Goal: Transaction & Acquisition: Download file/media

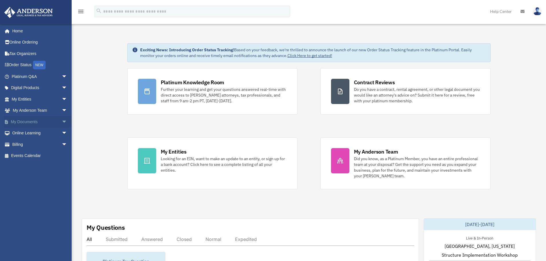
click at [40, 121] on link "My Documents arrow_drop_down" at bounding box center [40, 121] width 72 height 11
click at [62, 122] on span "arrow_drop_down" at bounding box center [67, 122] width 11 height 12
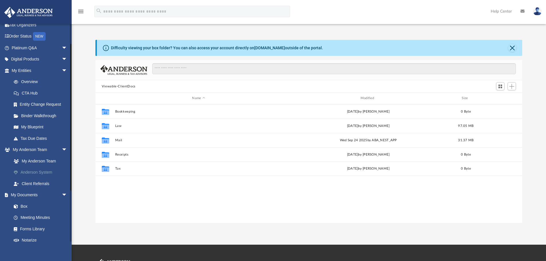
scroll to position [126, 423]
click at [25, 206] on link "Box" at bounding box center [42, 206] width 68 height 11
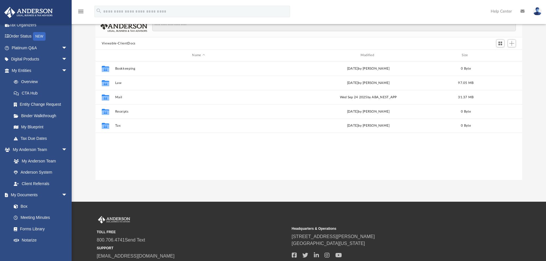
scroll to position [0, 0]
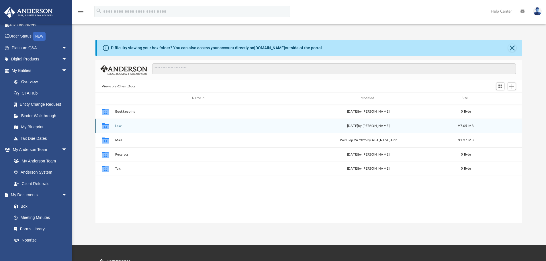
click at [120, 126] on button "Law" at bounding box center [198, 126] width 167 height 4
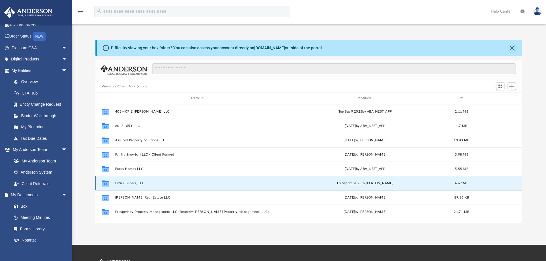
click at [131, 184] on button "HPA Builders, LLC" at bounding box center [197, 183] width 165 height 4
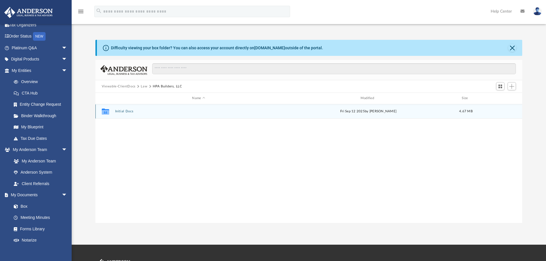
click at [128, 112] on button "Initial Docs" at bounding box center [198, 112] width 167 height 4
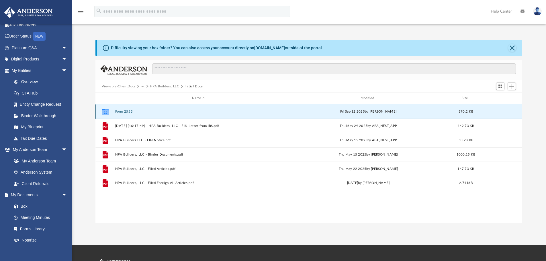
click at [122, 111] on button "Form 2553" at bounding box center [198, 112] width 167 height 4
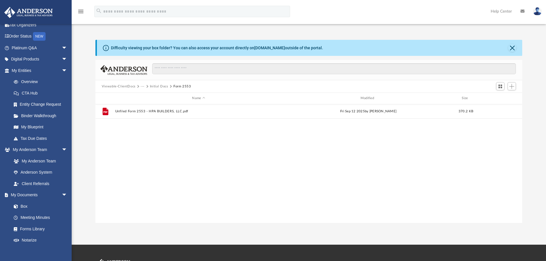
click at [123, 86] on button "Viewable-ClientDocs" at bounding box center [119, 86] width 34 height 5
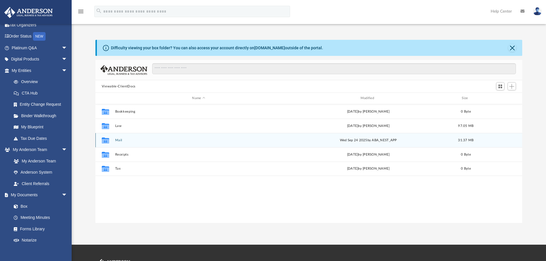
click at [118, 142] on button "Mail" at bounding box center [198, 140] width 167 height 4
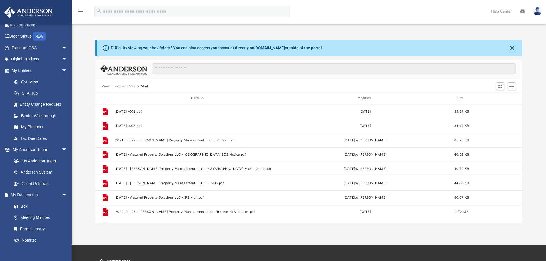
click at [124, 87] on button "Viewable-ClientDocs" at bounding box center [119, 86] width 34 height 5
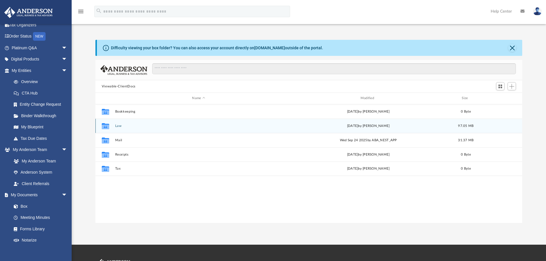
click at [116, 126] on button "Law" at bounding box center [198, 126] width 167 height 4
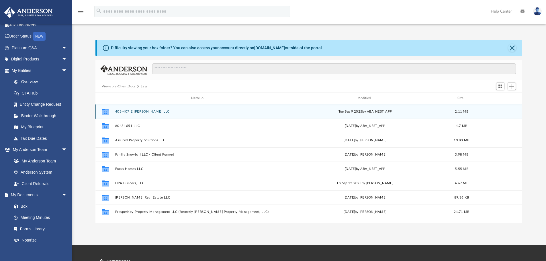
scroll to position [25, 0]
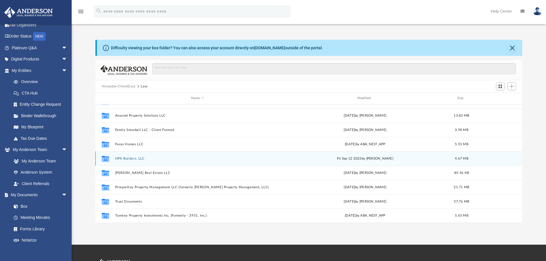
click at [128, 158] on button "HPA Builders, LLC" at bounding box center [197, 159] width 165 height 4
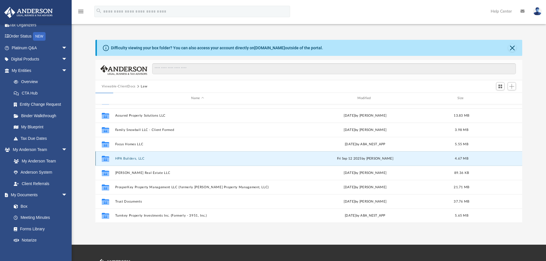
scroll to position [0, 0]
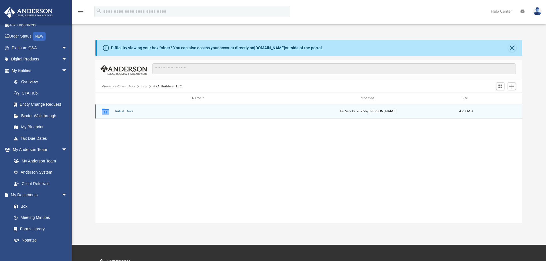
click at [122, 112] on button "Initial Docs" at bounding box center [198, 112] width 167 height 4
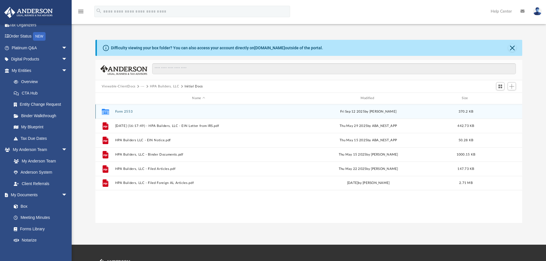
click at [125, 111] on button "Form 2553" at bounding box center [198, 112] width 167 height 4
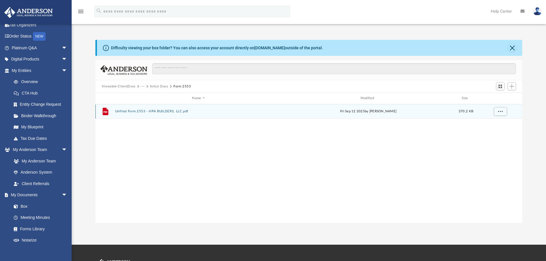
click at [134, 110] on button "Unfiled Form 2553 - HPA BUILDERS, LLC.pdf" at bounding box center [198, 112] width 167 height 4
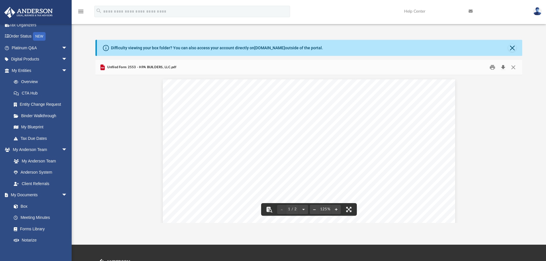
click at [503, 68] on button "Download" at bounding box center [503, 67] width 10 height 9
